Goal: Navigation & Orientation: Find specific page/section

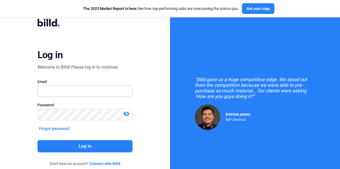
drag, startPoint x: 0, startPoint y: 0, endPoint x: 94, endPoint y: 86, distance: 127.3
click at [94, 86] on input "text" at bounding box center [82, 91] width 89 height 11
click at [77, 93] on input "text" at bounding box center [85, 91] width 95 height 11
type input "[EMAIL_ADDRESS][DOMAIN_NAME]"
click at [93, 151] on button "Log in" at bounding box center [84, 146] width 95 height 12
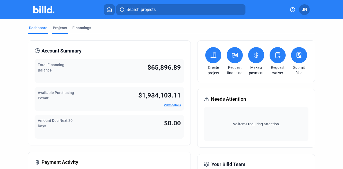
click at [58, 31] on div "Projects" at bounding box center [60, 29] width 16 height 9
